Goal: Task Accomplishment & Management: Manage account settings

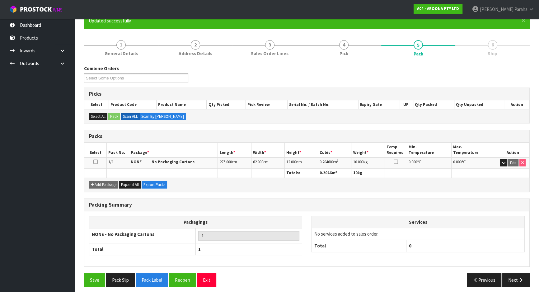
scroll to position [61, 0]
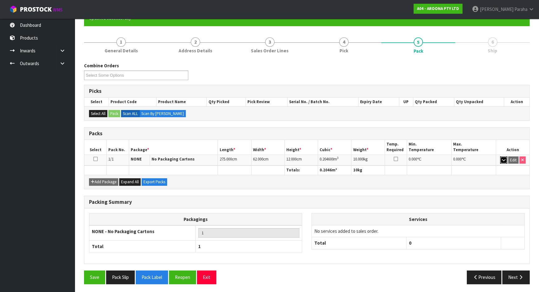
click at [502, 158] on icon "button" at bounding box center [503, 160] width 3 height 4
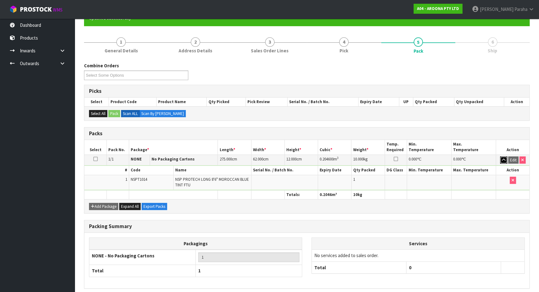
click at [502, 158] on icon "button" at bounding box center [503, 160] width 3 height 4
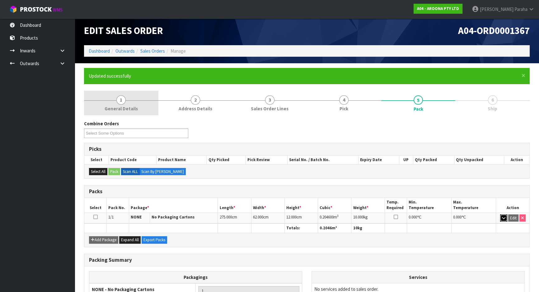
scroll to position [0, 0]
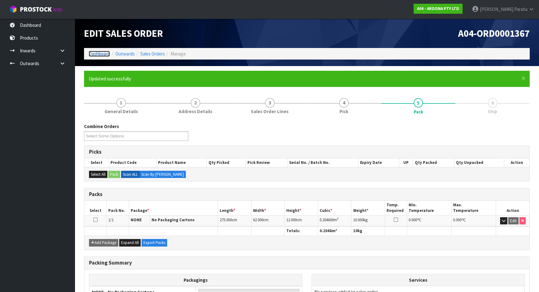
click at [104, 53] on link "Dashboard" at bounding box center [99, 54] width 21 height 6
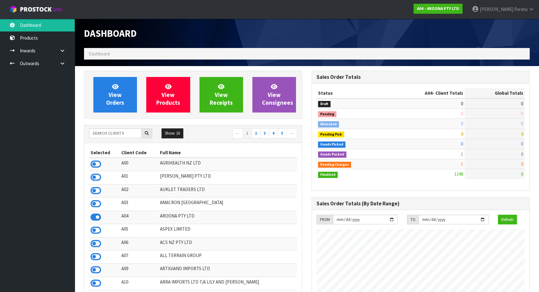
scroll to position [390, 227]
click at [103, 52] on span "Dashboard" at bounding box center [99, 54] width 21 height 6
click at [107, 131] on input "text" at bounding box center [115, 133] width 53 height 10
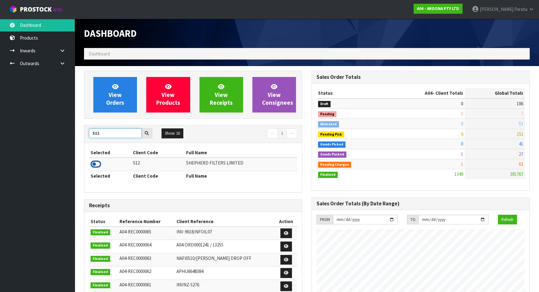
type input "S12"
click at [96, 166] on icon at bounding box center [96, 163] width 11 height 9
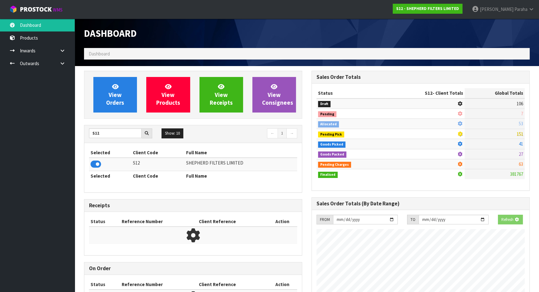
scroll to position [387, 227]
click at [128, 114] on div "View Orders View Products View Receipts View Consignees" at bounding box center [193, 95] width 218 height 48
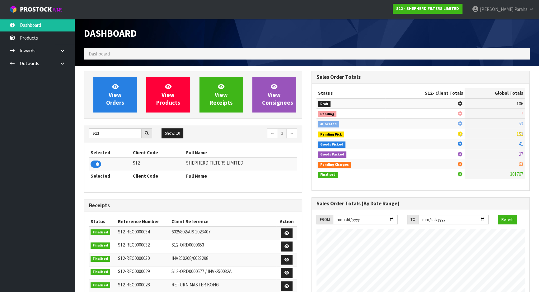
scroll to position [437, 227]
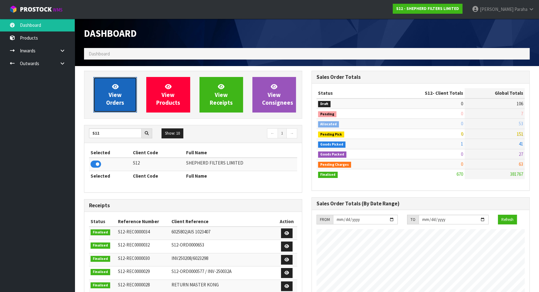
click at [128, 109] on link "View Orders" at bounding box center [115, 94] width 44 height 35
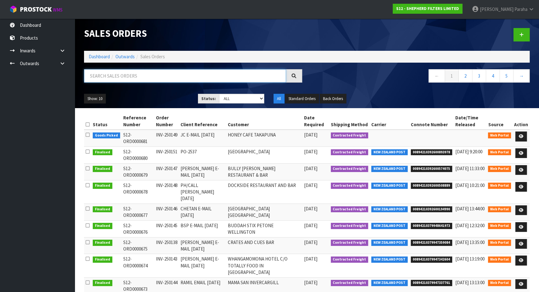
click at [128, 77] on input "text" at bounding box center [185, 75] width 202 height 13
click at [521, 138] on icon at bounding box center [521, 136] width 5 height 4
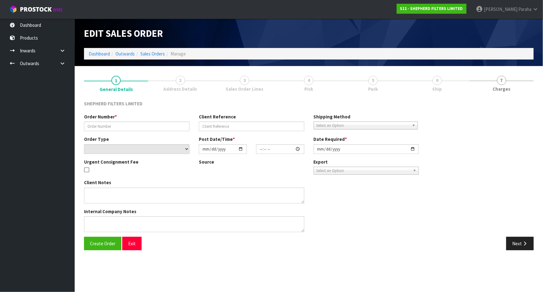
type input "INV-250149"
type input "JC E-MAIL [DATE]"
select select "number:0"
type input "[DATE]"
type input "15:52:00.000"
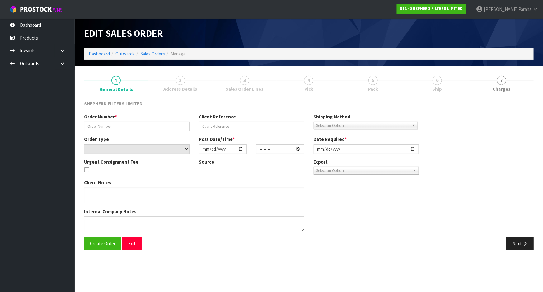
type input "[DATE]"
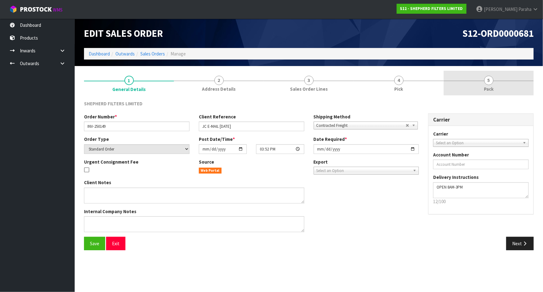
click at [486, 81] on span "5" at bounding box center [488, 80] width 9 height 9
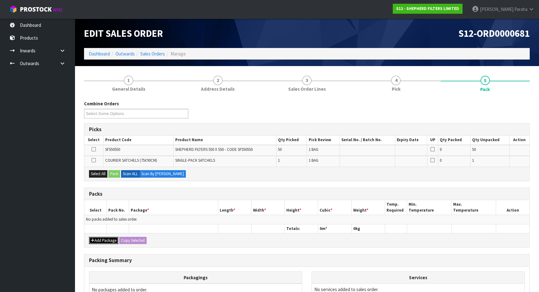
drag, startPoint x: 103, startPoint y: 240, endPoint x: 99, endPoint y: 230, distance: 11.2
click at [103, 240] on button "Add Package" at bounding box center [103, 240] width 29 height 7
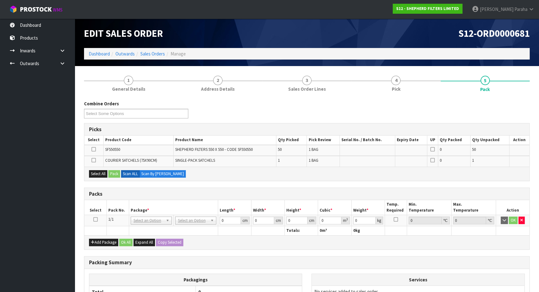
click at [96, 219] on icon at bounding box center [95, 219] width 4 height 0
click at [96, 170] on button "Select All" at bounding box center [98, 173] width 18 height 7
click at [115, 174] on button "Pack" at bounding box center [114, 173] width 12 height 7
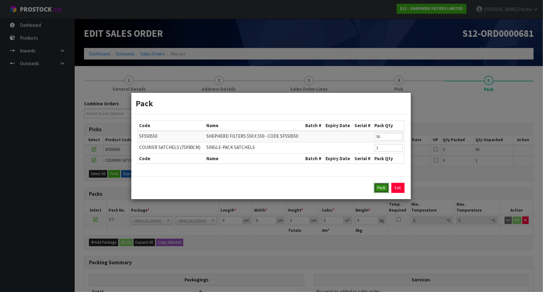
click at [379, 190] on button "Pack" at bounding box center [381, 188] width 15 height 10
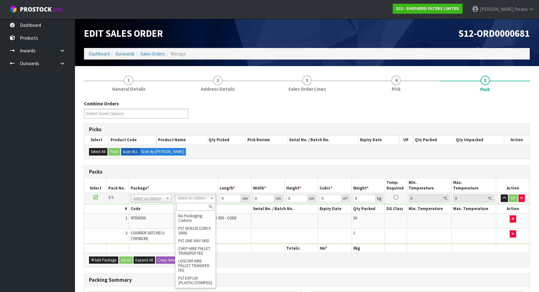
click at [194, 208] on input "text" at bounding box center [195, 207] width 38 height 8
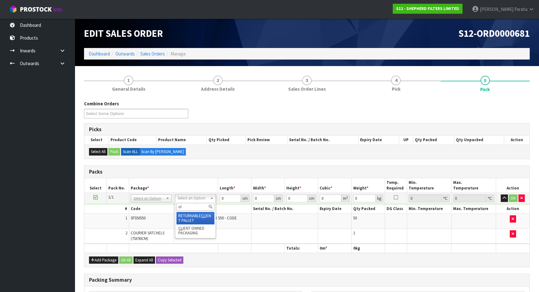
type input "cli"
type input "3.01"
drag, startPoint x: 227, startPoint y: 196, endPoint x: 200, endPoint y: 198, distance: 26.8
click at [200, 198] on tr "1/1 NONE 007-001 007-002 007-004 007-009 007-013 007-014 007-015 007-017 007-01…" at bounding box center [306, 198] width 445 height 11
type input "56"
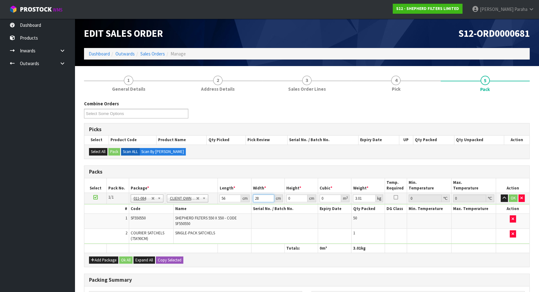
type input "28"
type input "2"
type input "0.003136"
type input "28"
type input "0.043904"
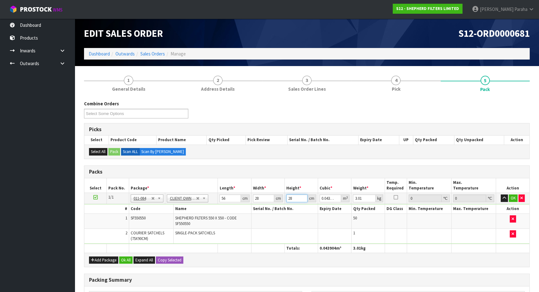
type input "28"
type input "3"
click at [501, 194] on button "button" at bounding box center [504, 197] width 7 height 7
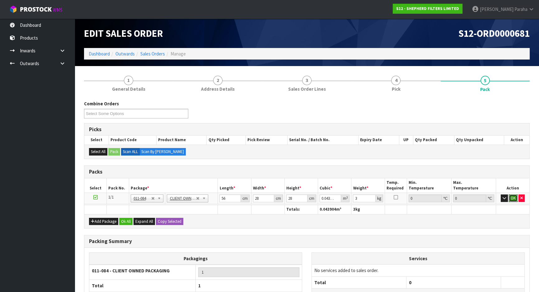
click button "OK" at bounding box center [513, 197] width 9 height 7
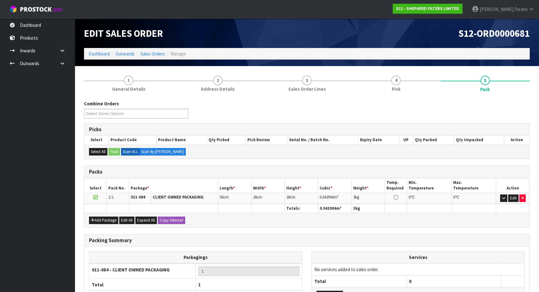
scroll to position [52, 0]
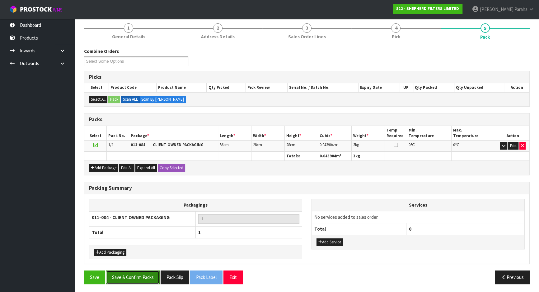
click at [128, 274] on button "Save & Confirm Packs" at bounding box center [133, 276] width 54 height 13
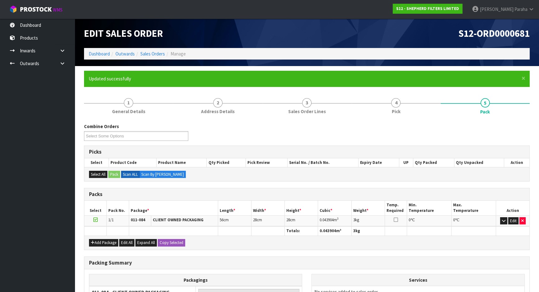
scroll to position [61, 0]
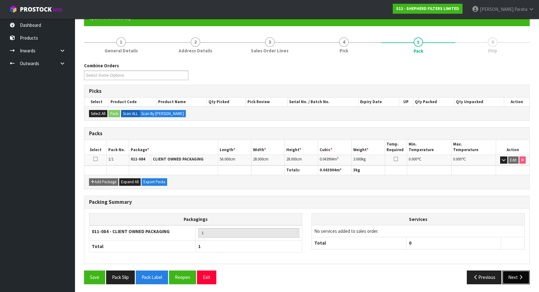
click at [523, 274] on icon "button" at bounding box center [521, 276] width 6 height 5
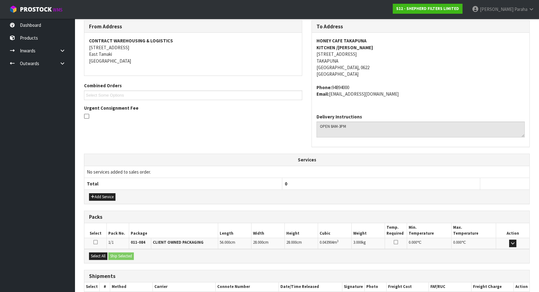
scroll to position [140, 0]
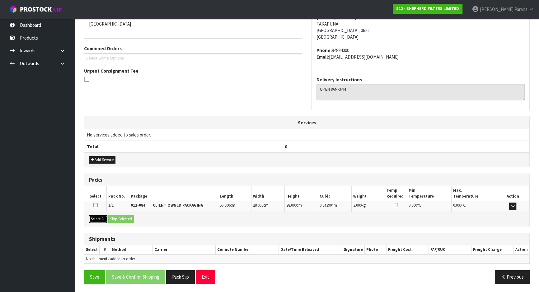
drag, startPoint x: 94, startPoint y: 218, endPoint x: 118, endPoint y: 218, distance: 24.0
click at [95, 218] on button "Select All" at bounding box center [98, 218] width 18 height 7
click at [118, 218] on button "Ship Selected" at bounding box center [121, 218] width 26 height 7
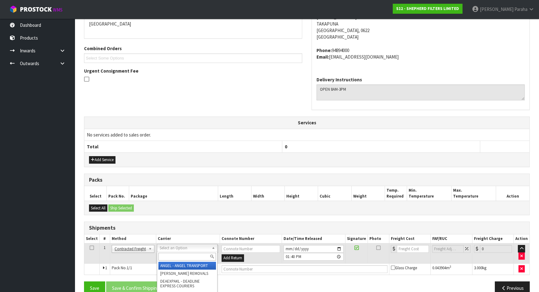
click at [195, 255] on input "text" at bounding box center [187, 256] width 58 height 8
type input "nzp"
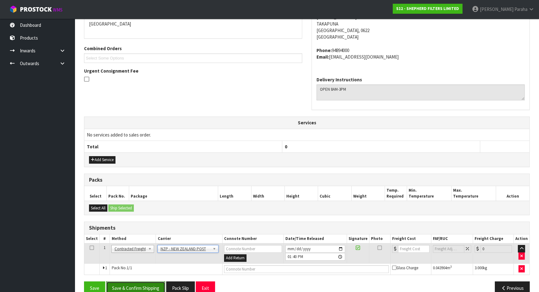
click at [137, 286] on button "Save & Confirm Shipping" at bounding box center [135, 287] width 59 height 13
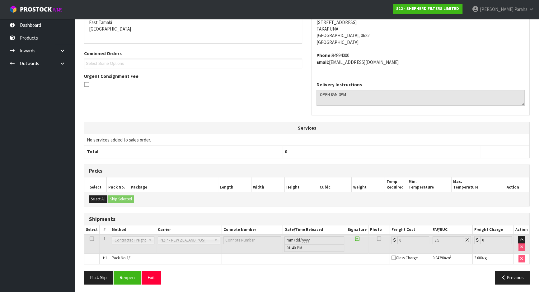
scroll to position [142, 0]
click at [133, 276] on button "Reopen" at bounding box center [127, 276] width 27 height 13
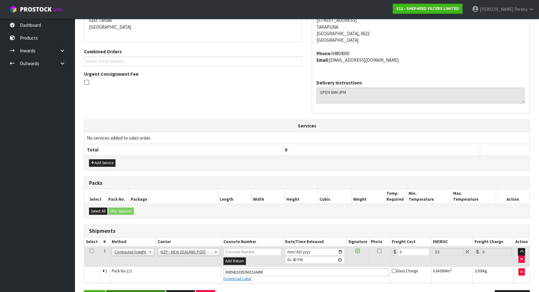
scroll to position [156, 0]
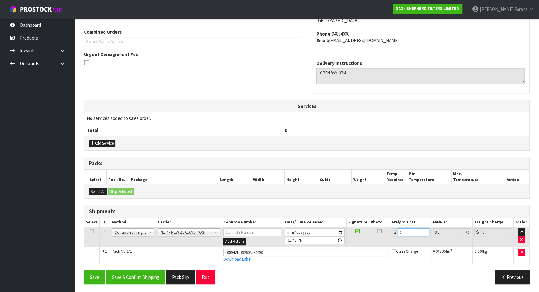
click at [404, 231] on input "0" at bounding box center [414, 232] width 32 height 8
type input "4"
type input "4.14"
type input "4.3"
type input "4.45"
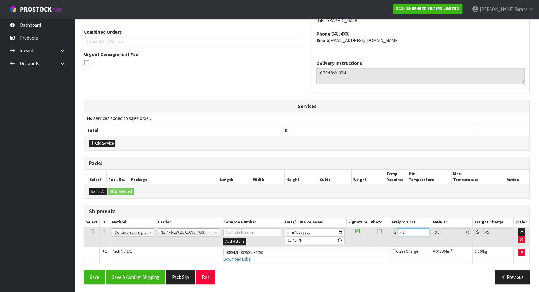
type input "4.33"
type input "4.48"
type input "4.33"
click at [135, 280] on button "Save & Confirm Shipping" at bounding box center [135, 276] width 59 height 13
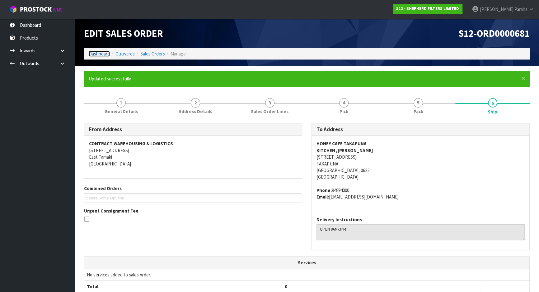
click at [104, 54] on link "Dashboard" at bounding box center [99, 54] width 21 height 6
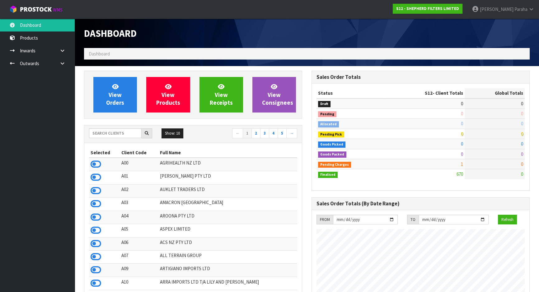
scroll to position [437, 227]
